Goal: Task Accomplishment & Management: Use online tool/utility

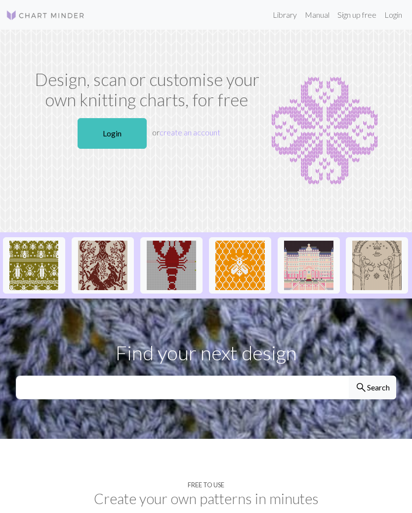
click at [123, 119] on link "Login" at bounding box center [112, 133] width 69 height 31
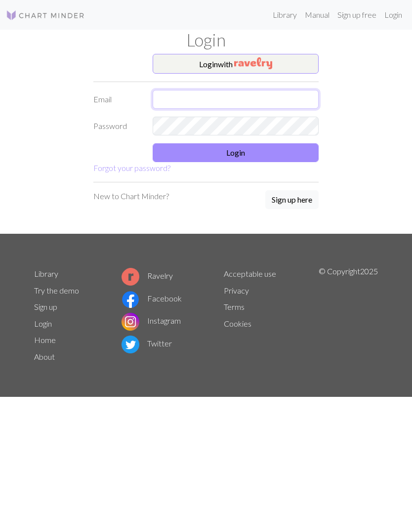
click at [271, 91] on input "text" at bounding box center [236, 99] width 166 height 19
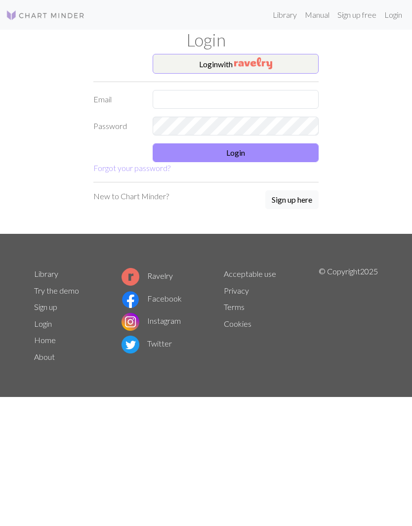
click at [286, 55] on button "Login with" at bounding box center [236, 64] width 166 height 20
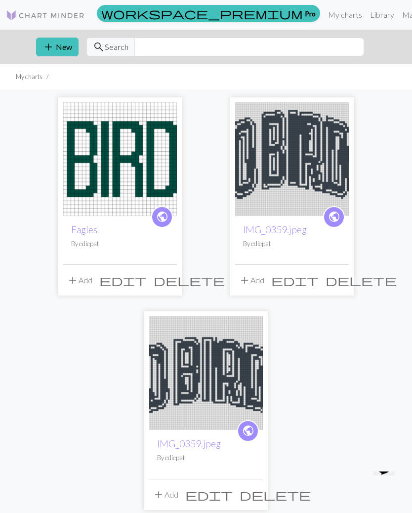
click at [133, 147] on img at bounding box center [120, 159] width 114 height 114
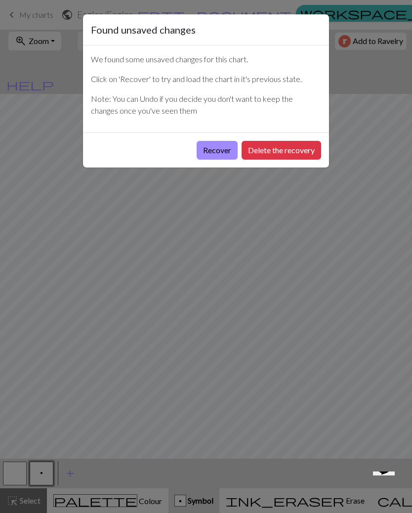
click at [302, 141] on button "Delete the recovery" at bounding box center [282, 150] width 80 height 19
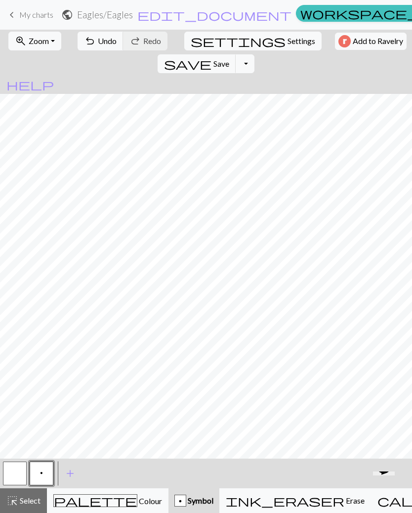
click at [215, 48] on button "settings Settings" at bounding box center [252, 41] width 137 height 19
select select "aran"
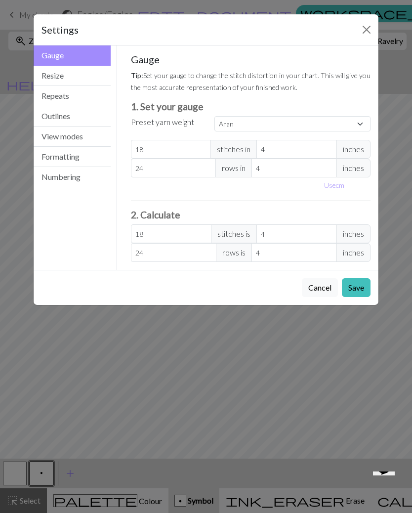
click at [84, 99] on button "Repeats" at bounding box center [72, 96] width 77 height 20
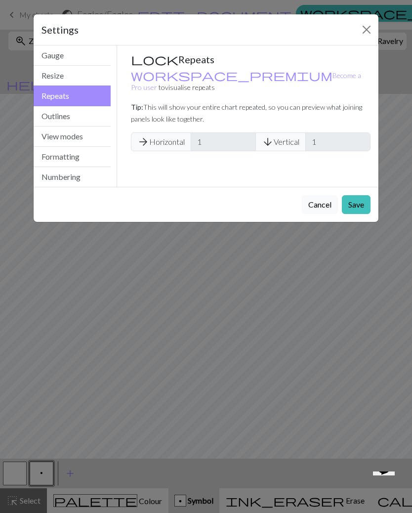
click at [92, 115] on button "Outlines" at bounding box center [72, 116] width 77 height 20
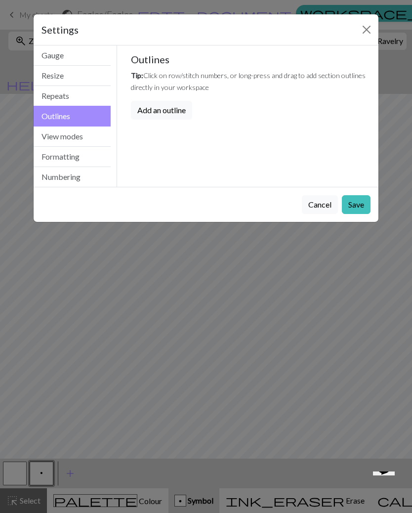
click at [96, 138] on button "View modes" at bounding box center [72, 136] width 77 height 20
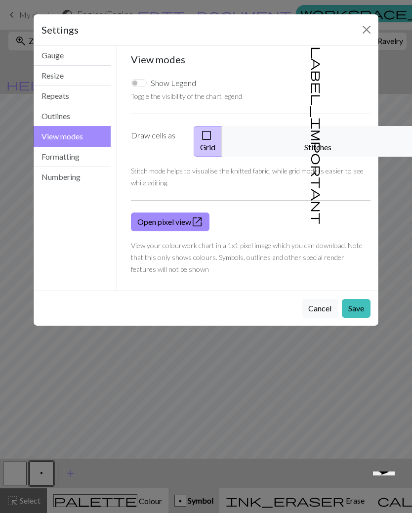
click at [300, 129] on button "label_important Stitches" at bounding box center [318, 141] width 193 height 31
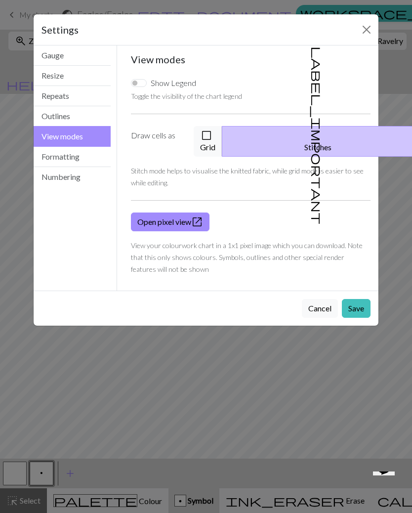
click at [360, 299] on button "Save" at bounding box center [356, 308] width 29 height 19
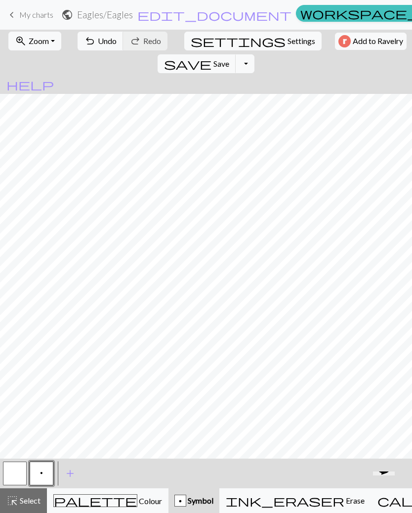
click at [288, 41] on span "Settings" at bounding box center [302, 41] width 28 height 12
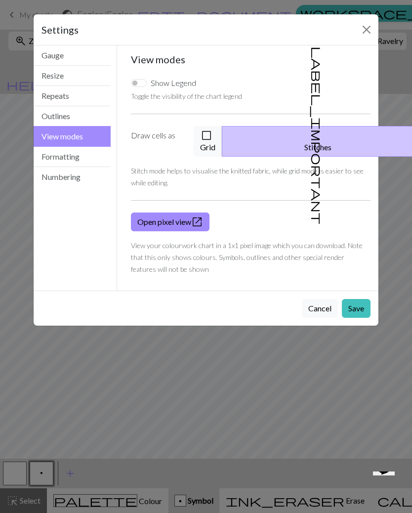
click at [222, 137] on button "check_box_outline_blank Grid" at bounding box center [208, 141] width 29 height 31
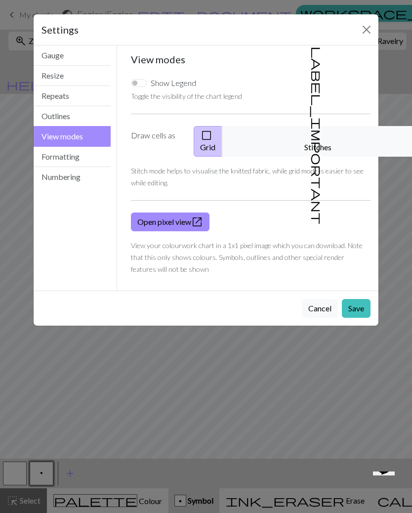
click at [189, 212] on link "Open pixel view open_in_new" at bounding box center [170, 221] width 79 height 19
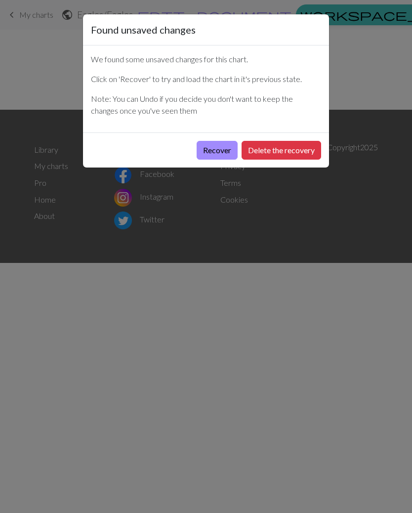
click at [283, 145] on button "Delete the recovery" at bounding box center [282, 150] width 80 height 19
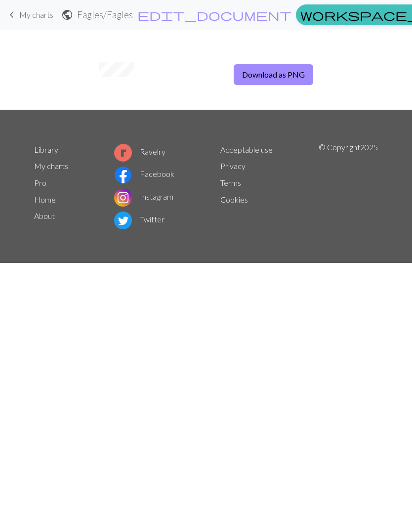
click at [15, 14] on span "keyboard_arrow_left" at bounding box center [12, 15] width 12 height 14
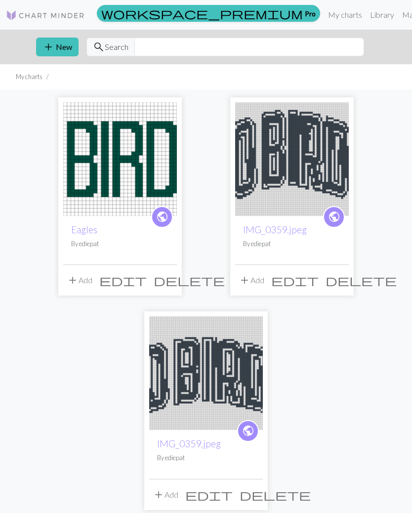
click at [142, 174] on img at bounding box center [120, 159] width 114 height 114
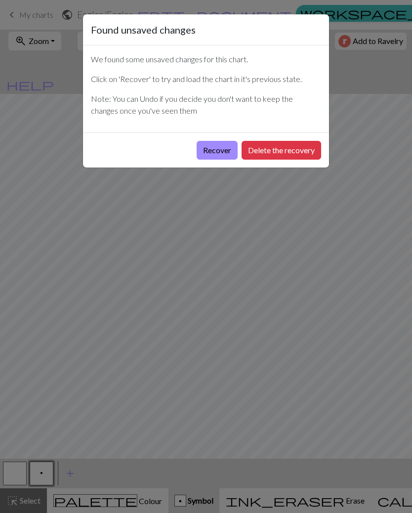
click at [282, 148] on button "Delete the recovery" at bounding box center [282, 150] width 80 height 19
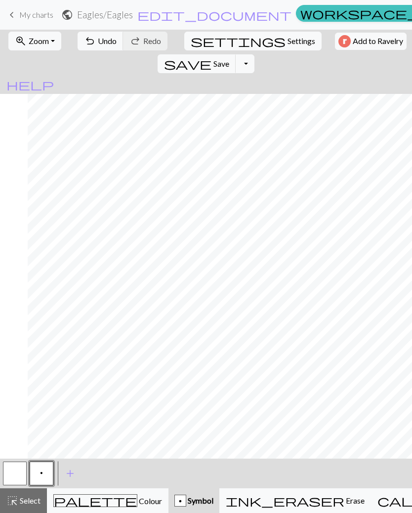
scroll to position [0, 145]
click at [254, 54] on button "Toggle Dropdown" at bounding box center [245, 63] width 19 height 19
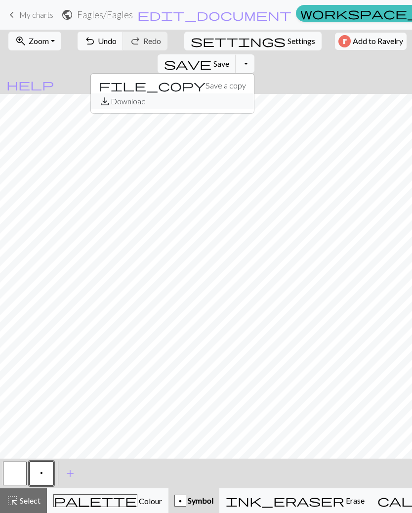
click at [254, 93] on button "save_alt Download" at bounding box center [172, 101] width 163 height 16
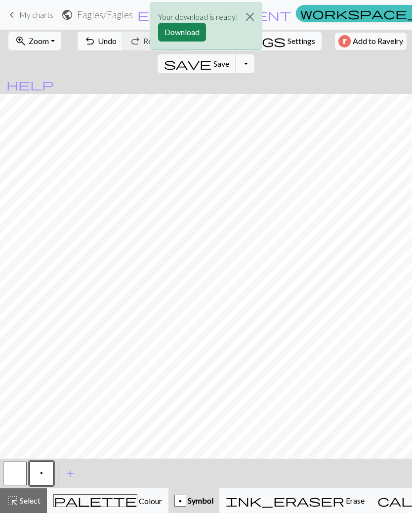
click at [192, 30] on button "Download" at bounding box center [182, 32] width 48 height 19
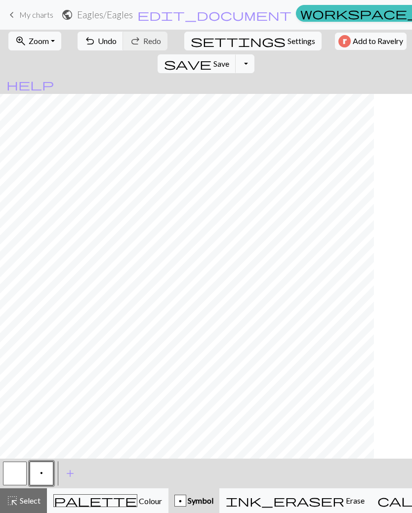
scroll to position [0, 91]
click at [37, 34] on button "zoom_in Zoom Zoom" at bounding box center [34, 41] width 53 height 19
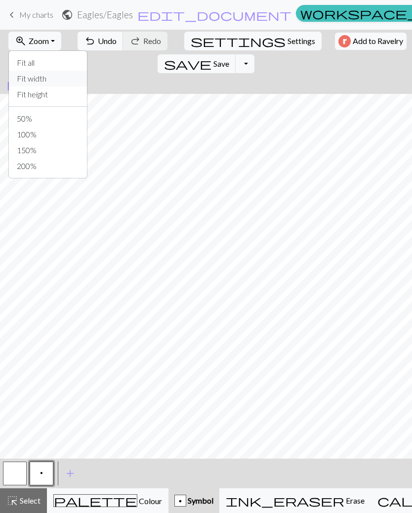
click at [23, 77] on button "Fit width" at bounding box center [48, 79] width 78 height 16
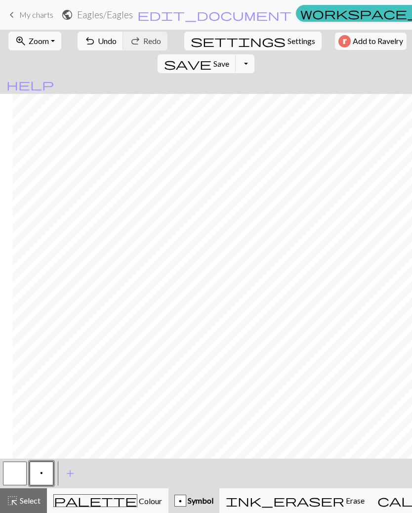
scroll to position [0, 2]
